Goal: Information Seeking & Learning: Learn about a topic

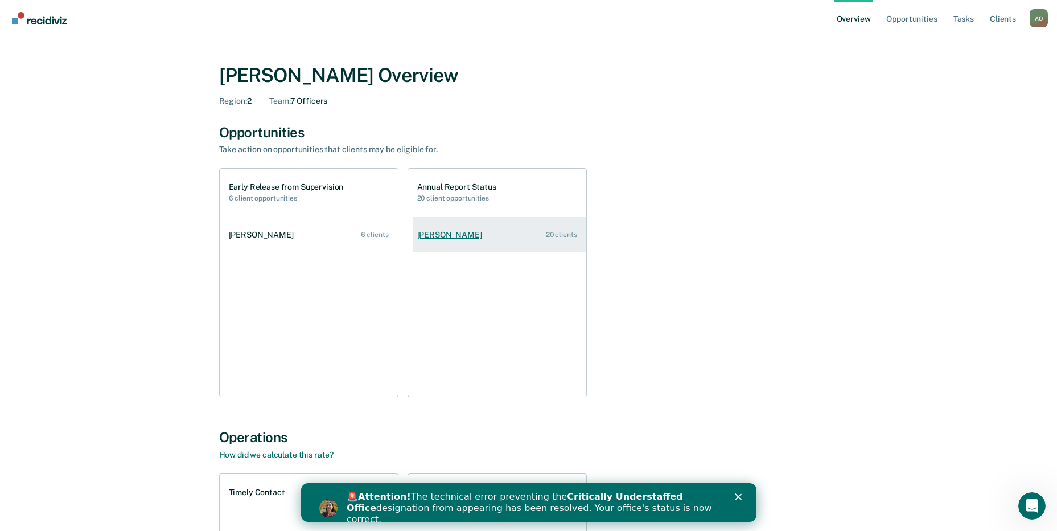
click at [476, 237] on div "[PERSON_NAME]" at bounding box center [451, 235] width 69 height 10
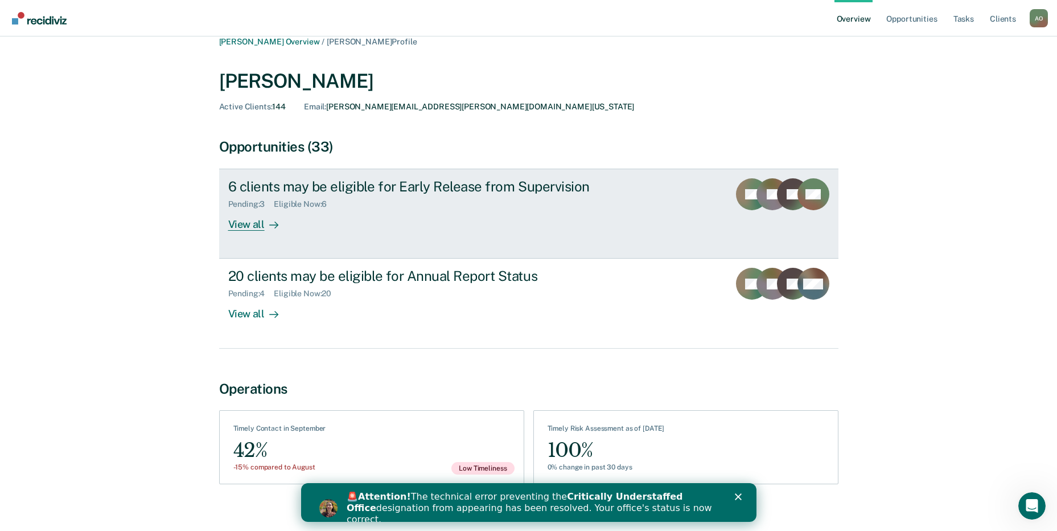
scroll to position [26, 0]
